Goal: Information Seeking & Learning: Learn about a topic

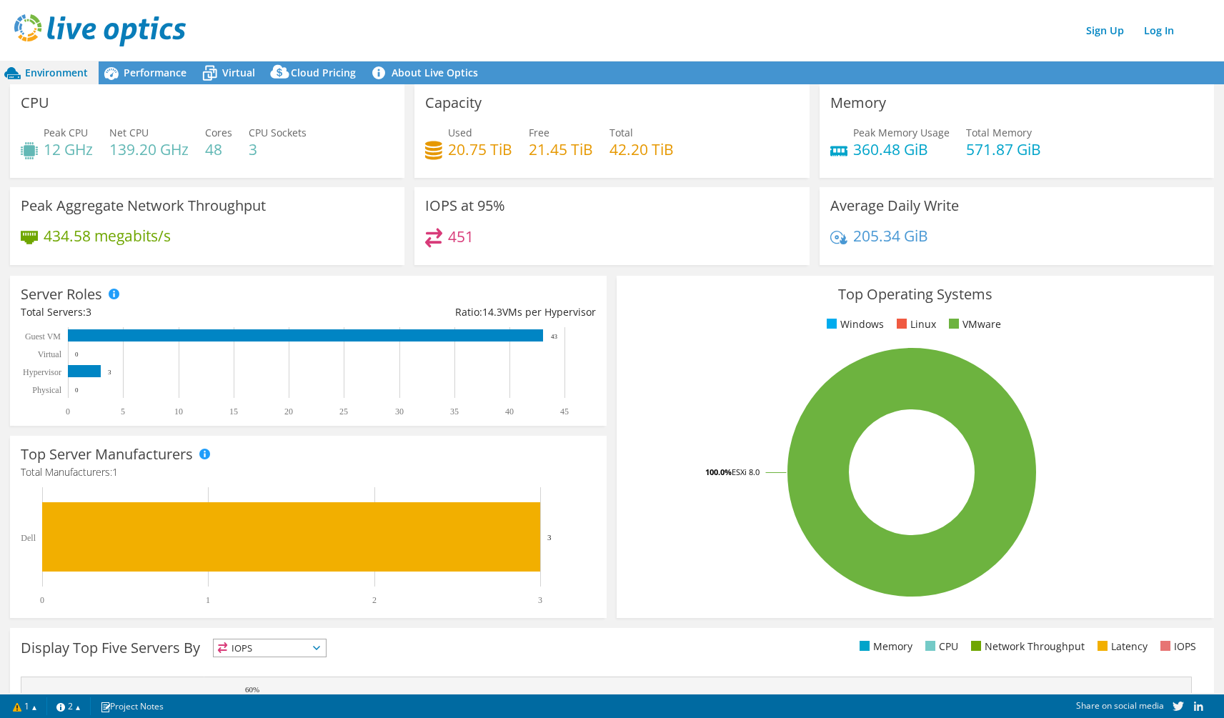
click at [355, 140] on div "Peak CPU 12 GHz Net CPU 139.20 GHz Cores 48 CPU Sockets 3" at bounding box center [207, 148] width 373 height 46
click at [605, 333] on div "Server Roles Physical Servers represent bare metal servers that were targets of…" at bounding box center [308, 351] width 606 height 160
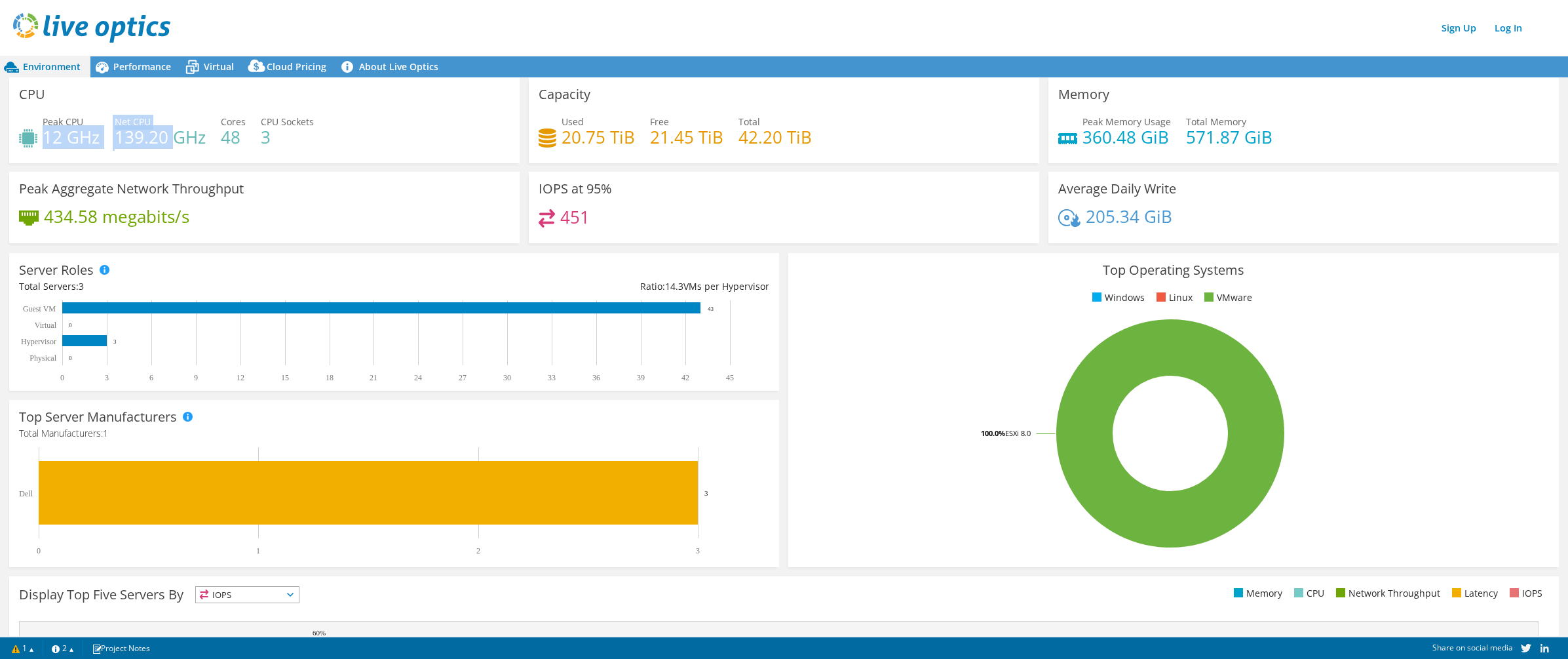
drag, startPoint x: 43, startPoint y: 132, endPoint x: 175, endPoint y: 140, distance: 132.2
click at [175, 140] on div "Peak CPU 12 GHz Net CPU 139.20 GHz Cores 48 CPU Sockets 3" at bounding box center [264, 136] width 491 height 42
drag, startPoint x: 598, startPoint y: 217, endPoint x: 521, endPoint y: 224, distance: 77.3
click at [524, 224] on div "IOPS at 95% 451" at bounding box center [784, 207] width 519 height 72
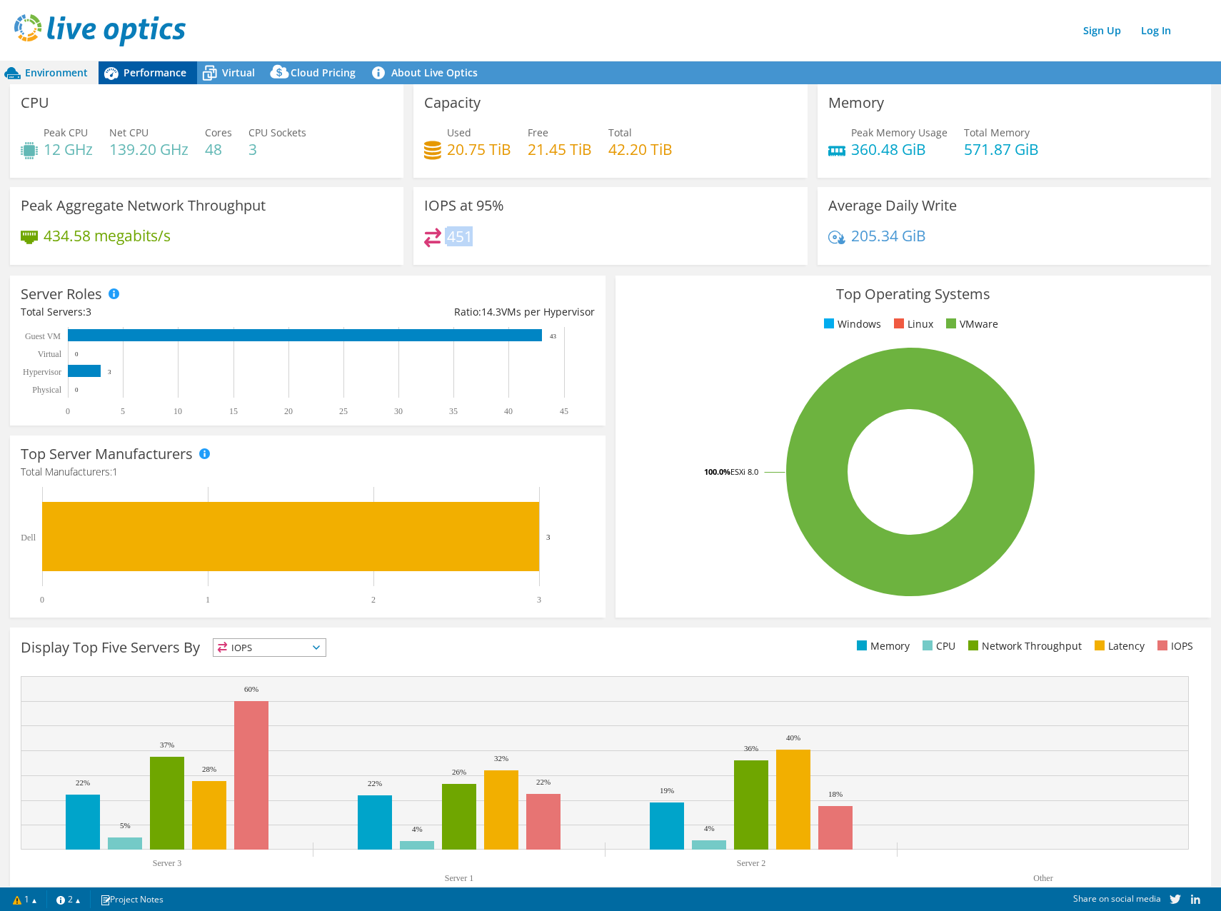
click at [151, 68] on span "Performance" at bounding box center [155, 73] width 63 height 14
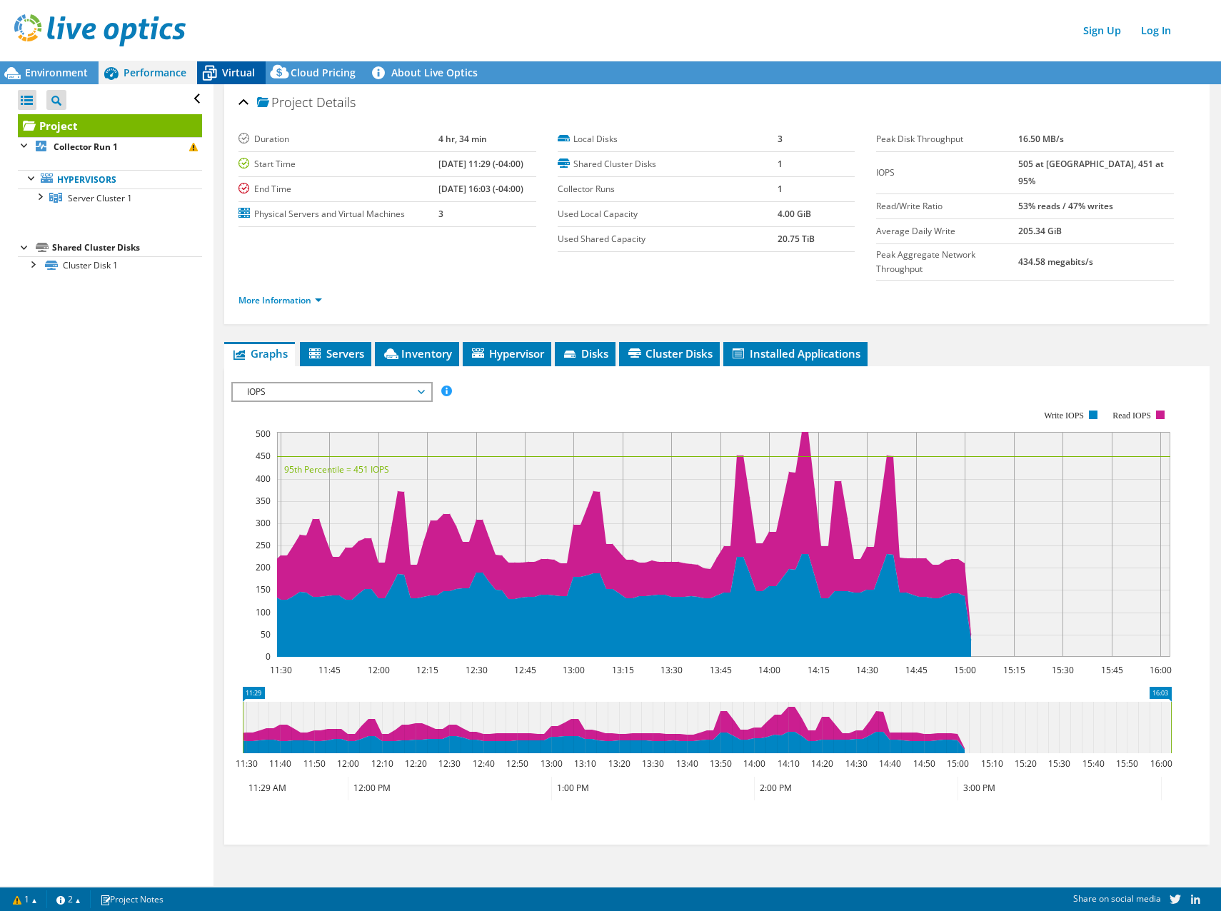
click at [226, 71] on span "Virtual" at bounding box center [238, 73] width 33 height 14
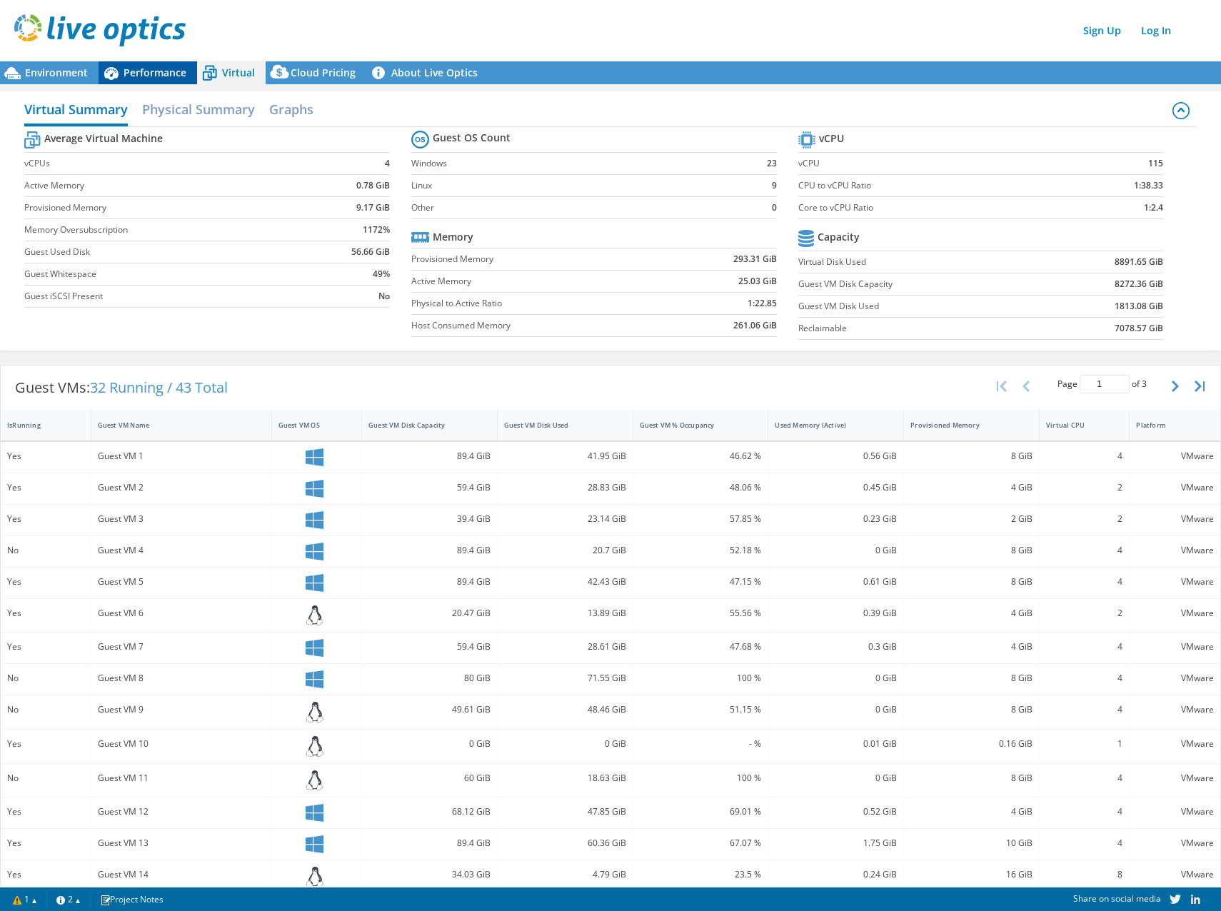
click at [154, 67] on span "Performance" at bounding box center [155, 73] width 63 height 14
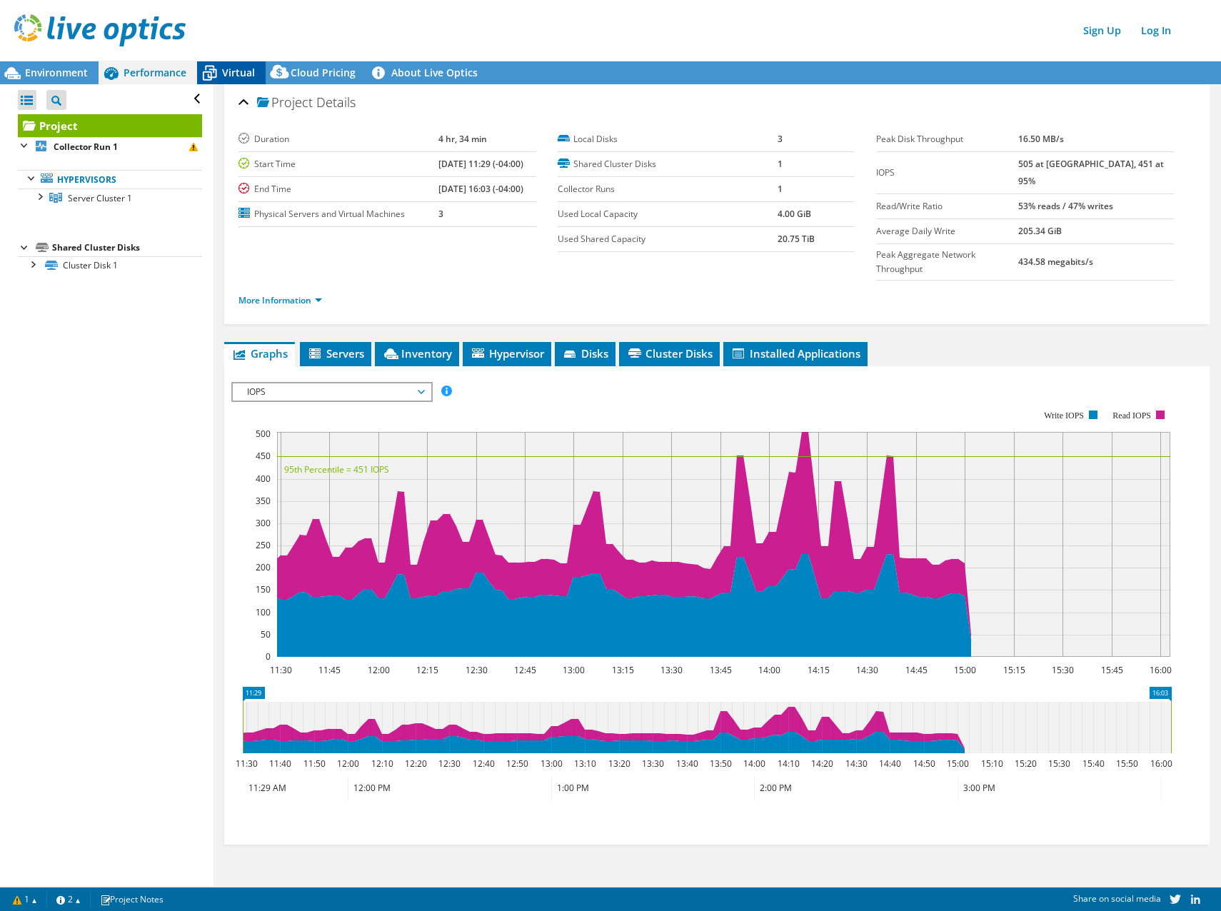
click at [216, 70] on icon at bounding box center [209, 73] width 25 height 25
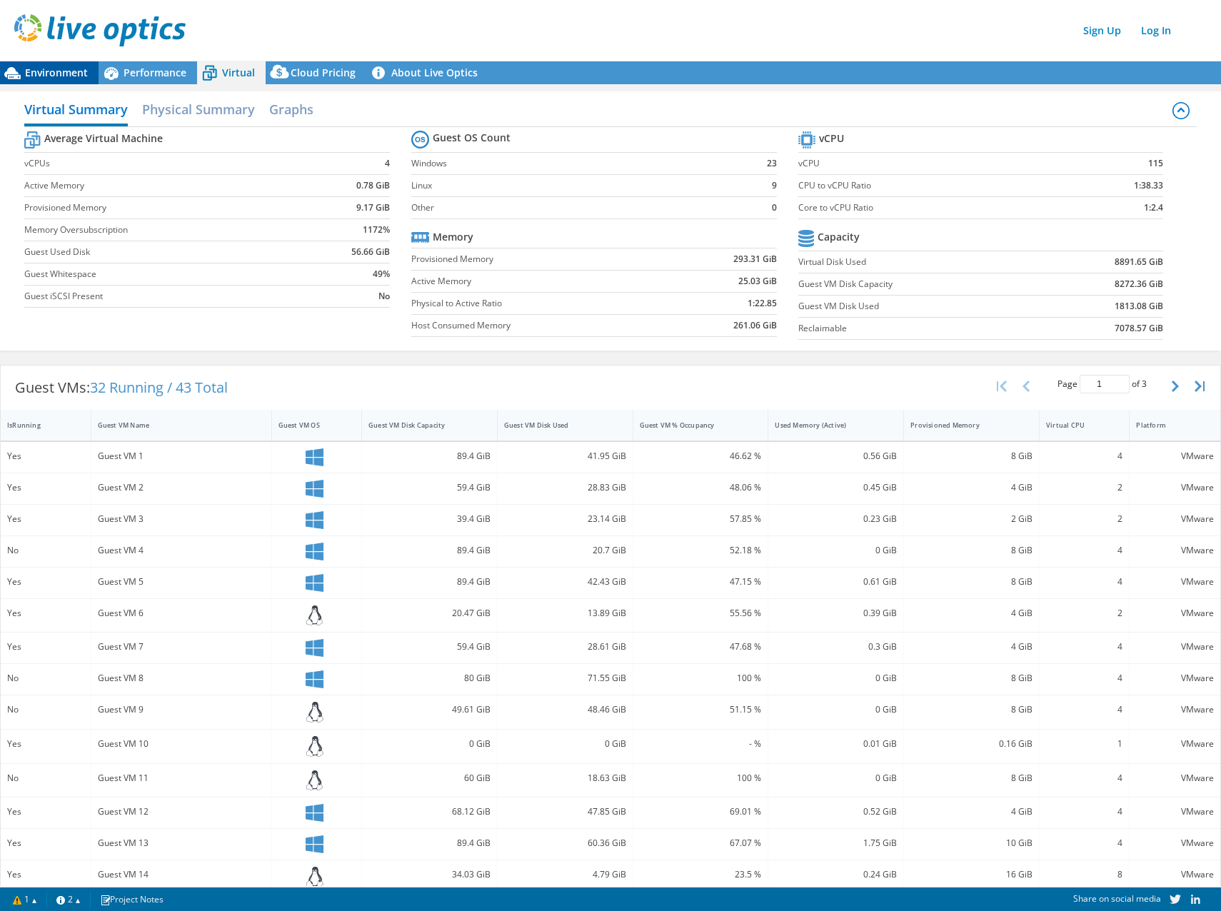
click at [72, 74] on span "Environment" at bounding box center [56, 73] width 63 height 14
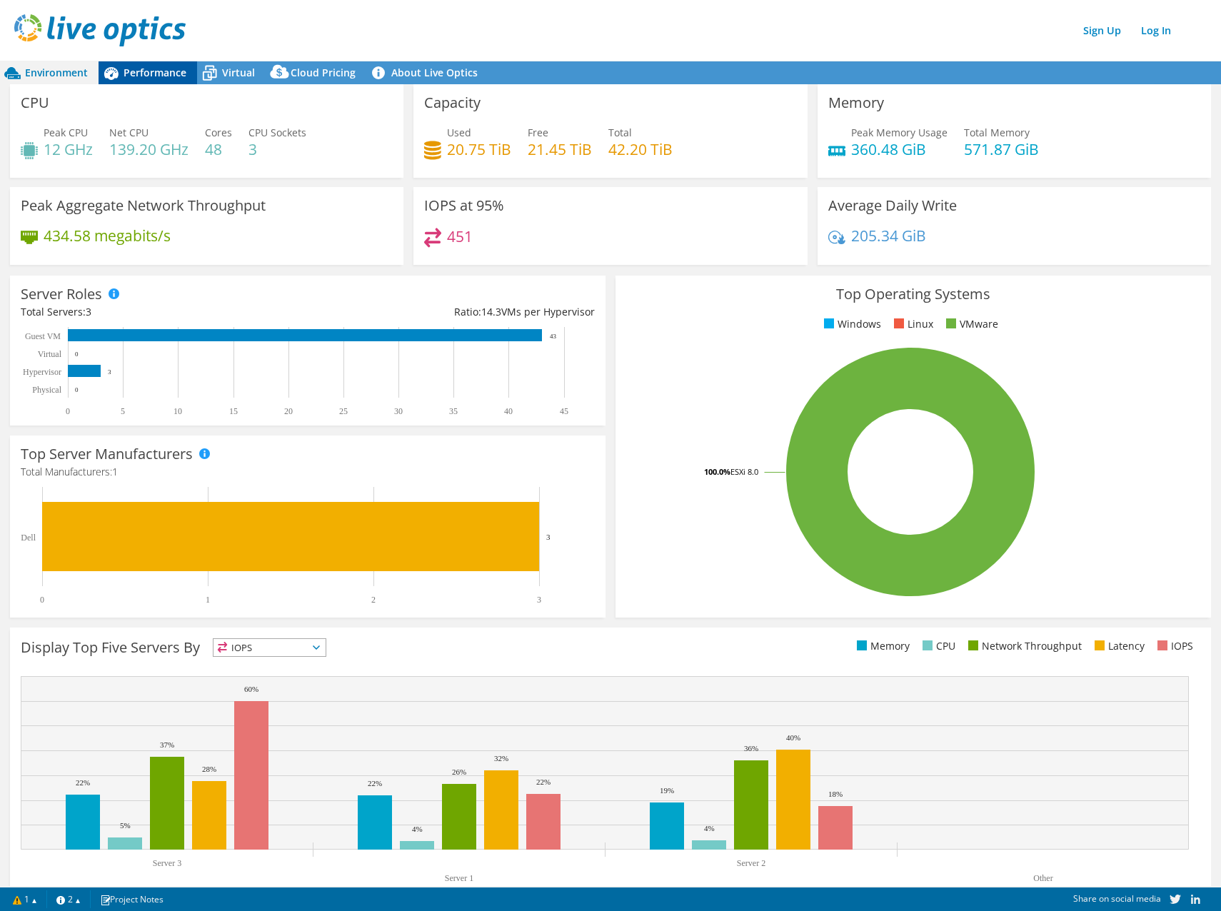
click at [136, 67] on span "Performance" at bounding box center [155, 73] width 63 height 14
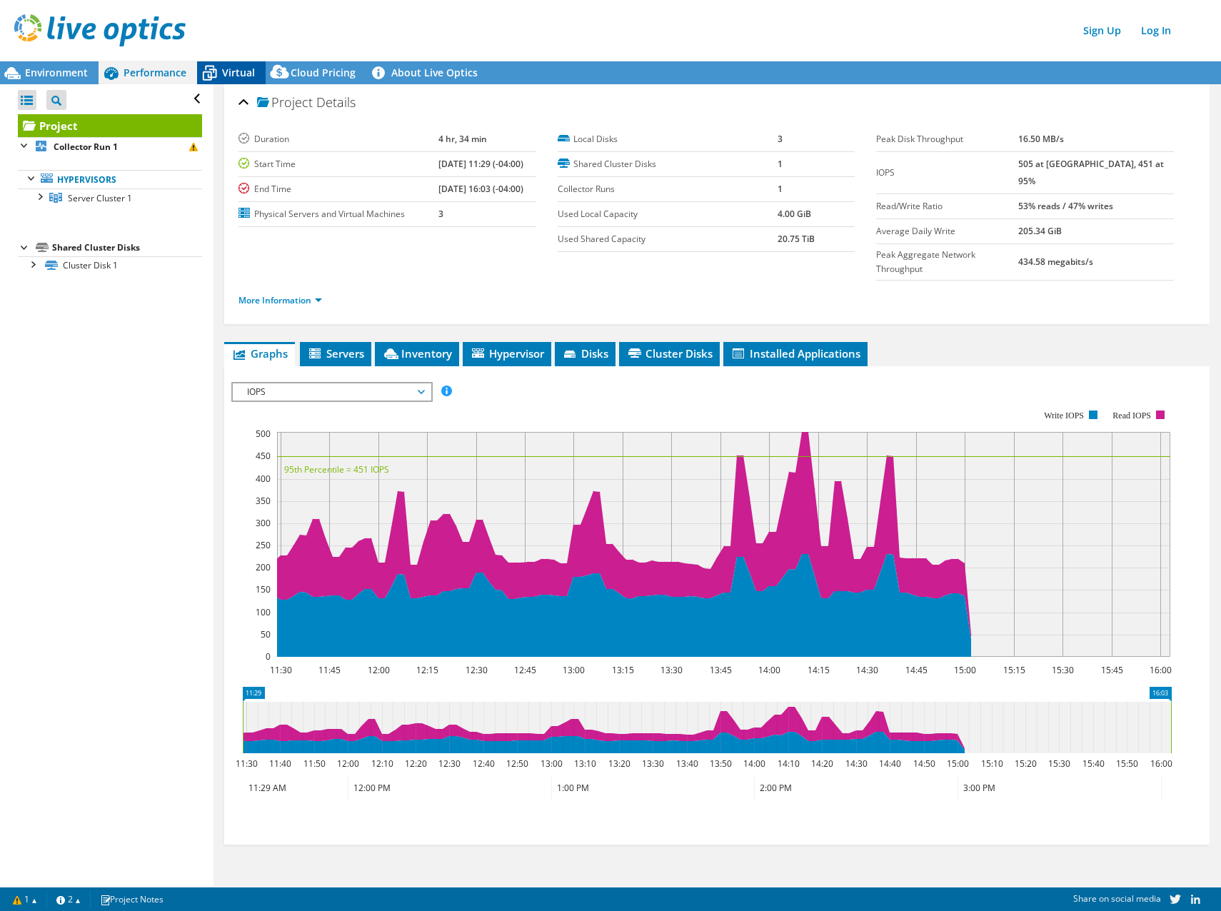
click at [224, 77] on span "Virtual" at bounding box center [238, 73] width 33 height 14
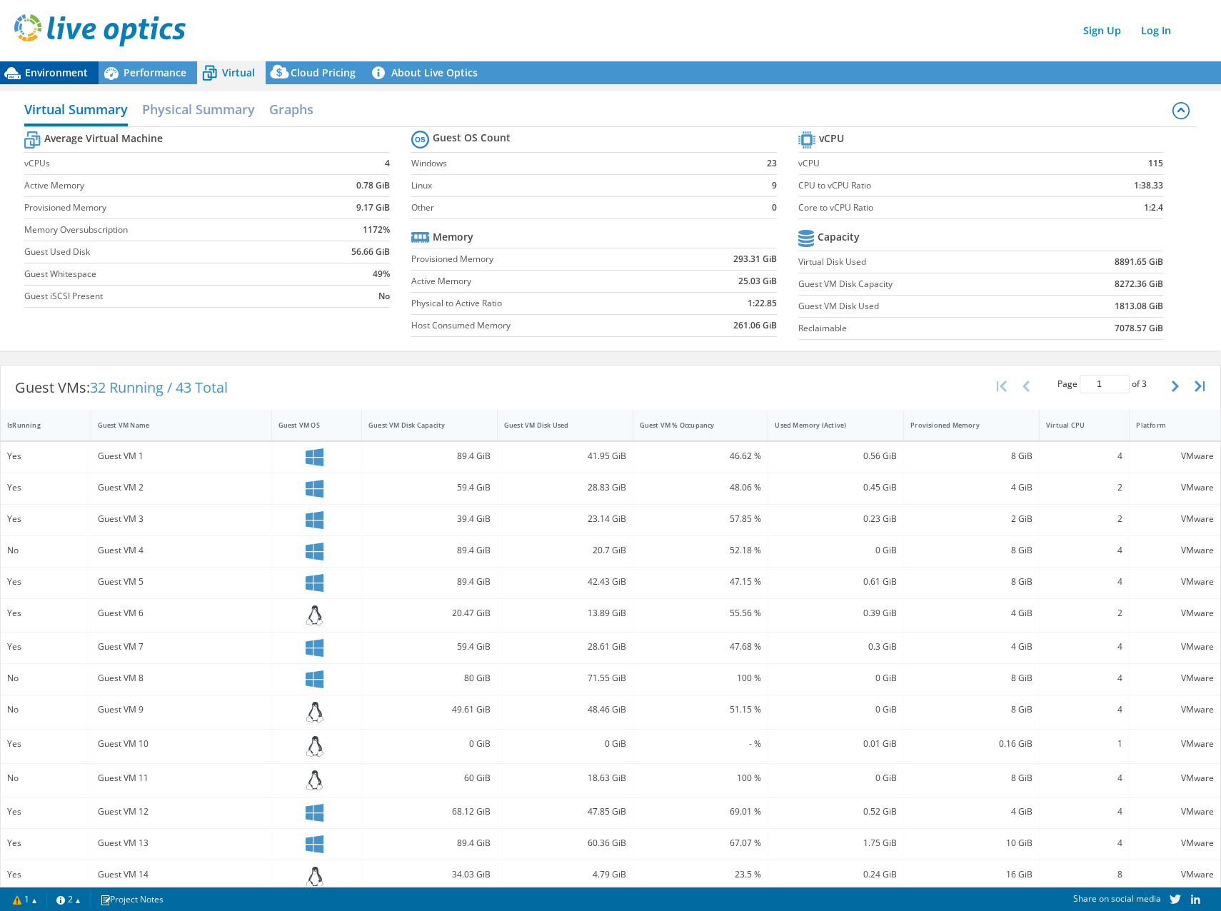
click at [64, 72] on span "Environment" at bounding box center [56, 73] width 63 height 14
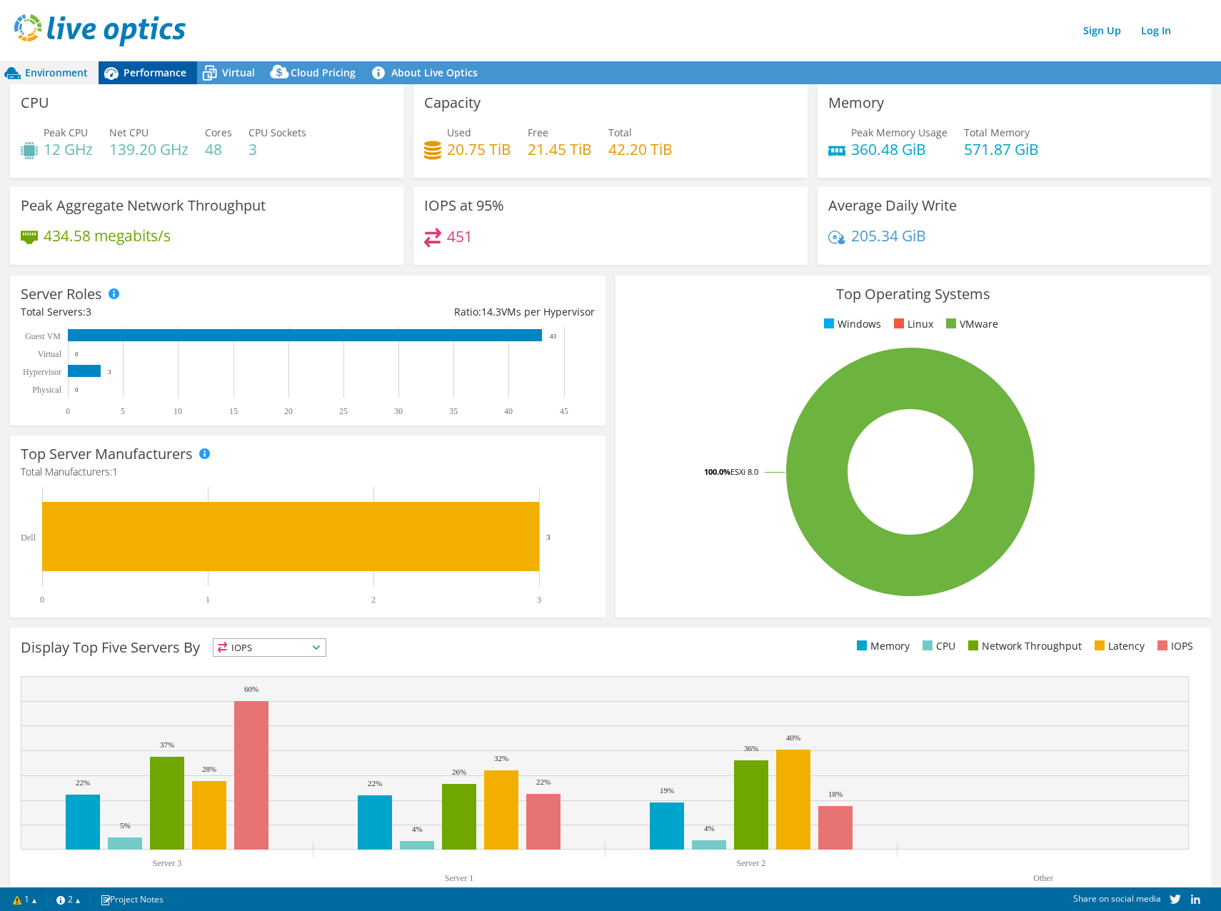
click at [161, 74] on span "Performance" at bounding box center [155, 73] width 63 height 14
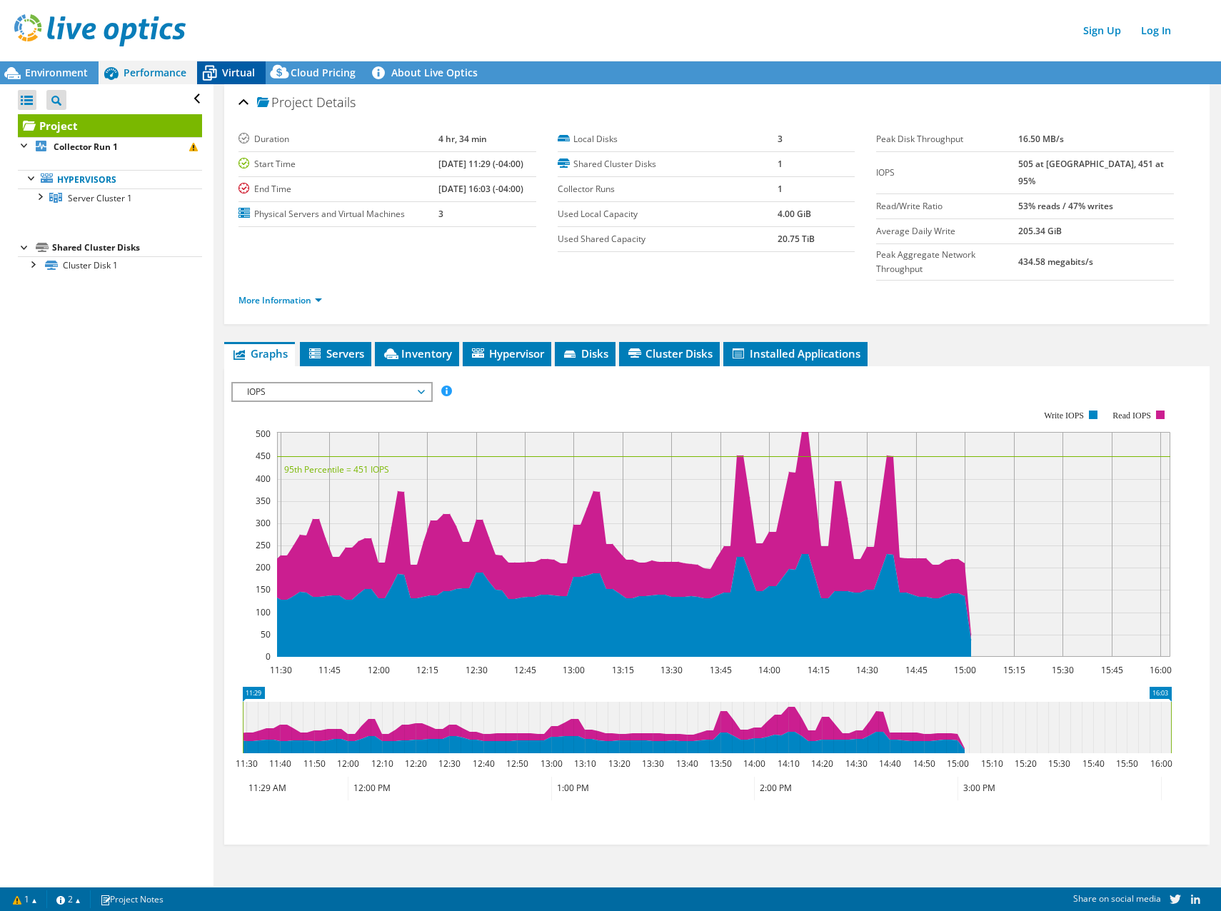
click at [243, 70] on span "Virtual" at bounding box center [238, 73] width 33 height 14
